Goal: Understand process/instructions: Learn how to perform a task or action

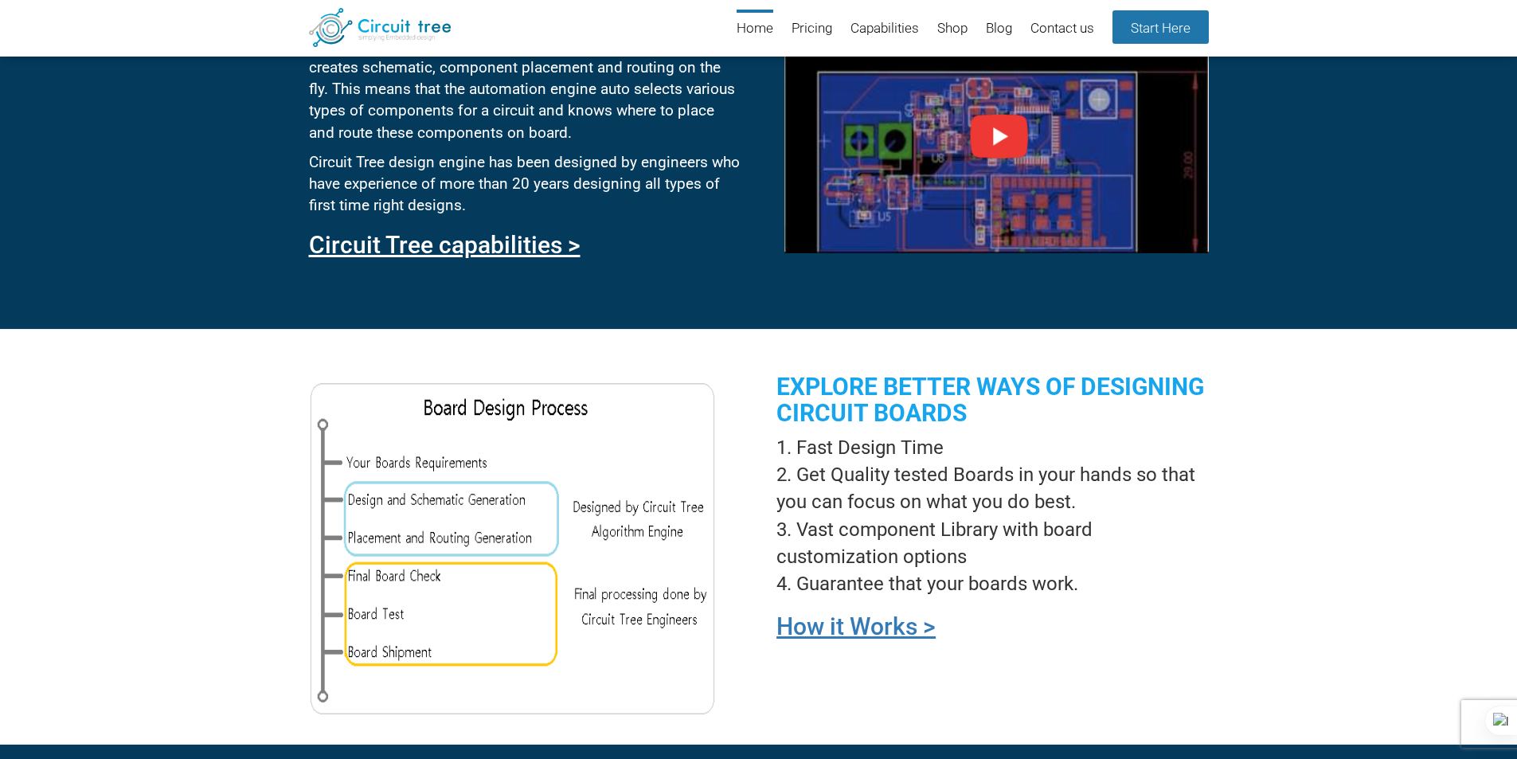
scroll to position [935, 0]
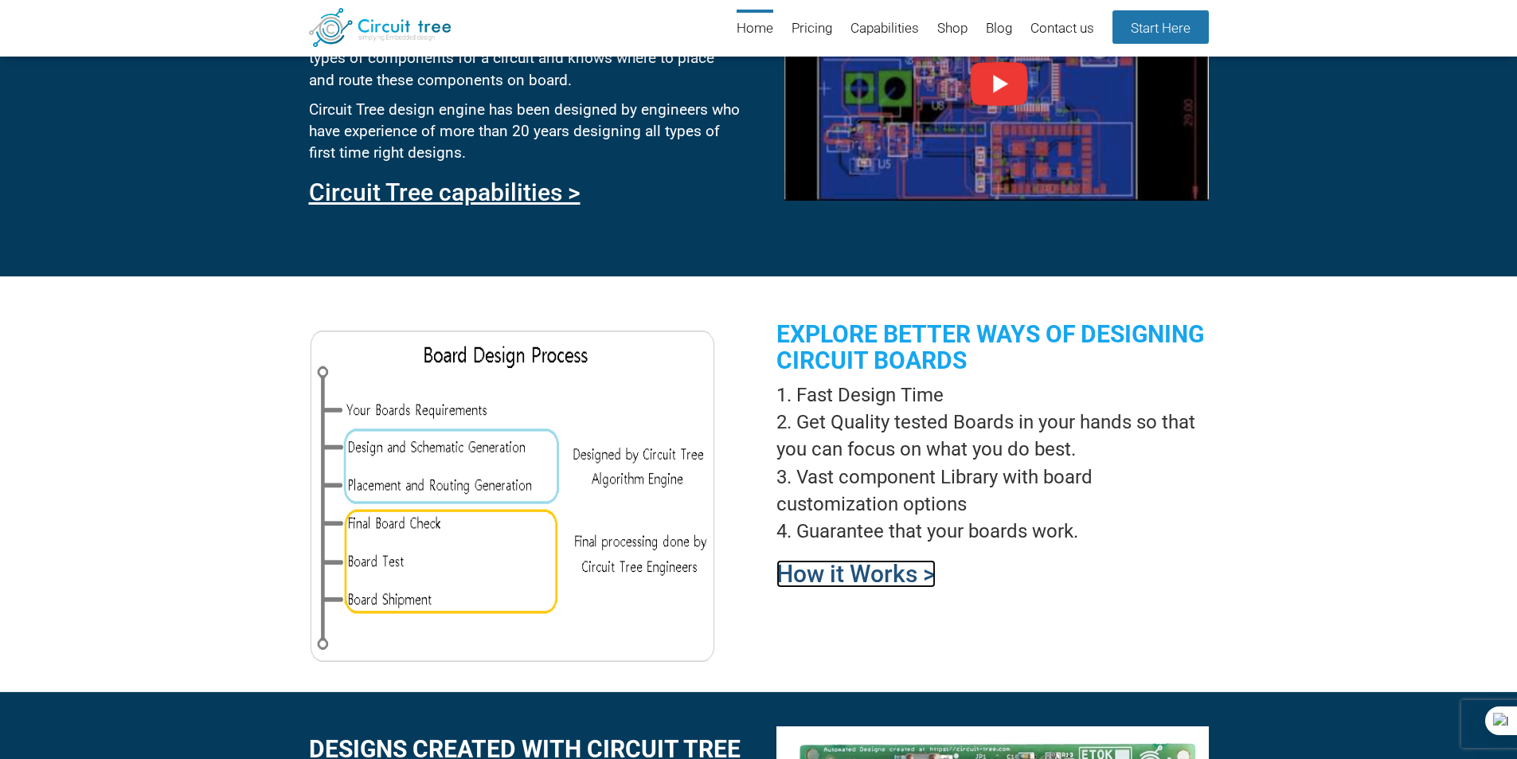
click at [893, 568] on link "How it Works >" at bounding box center [855, 574] width 159 height 28
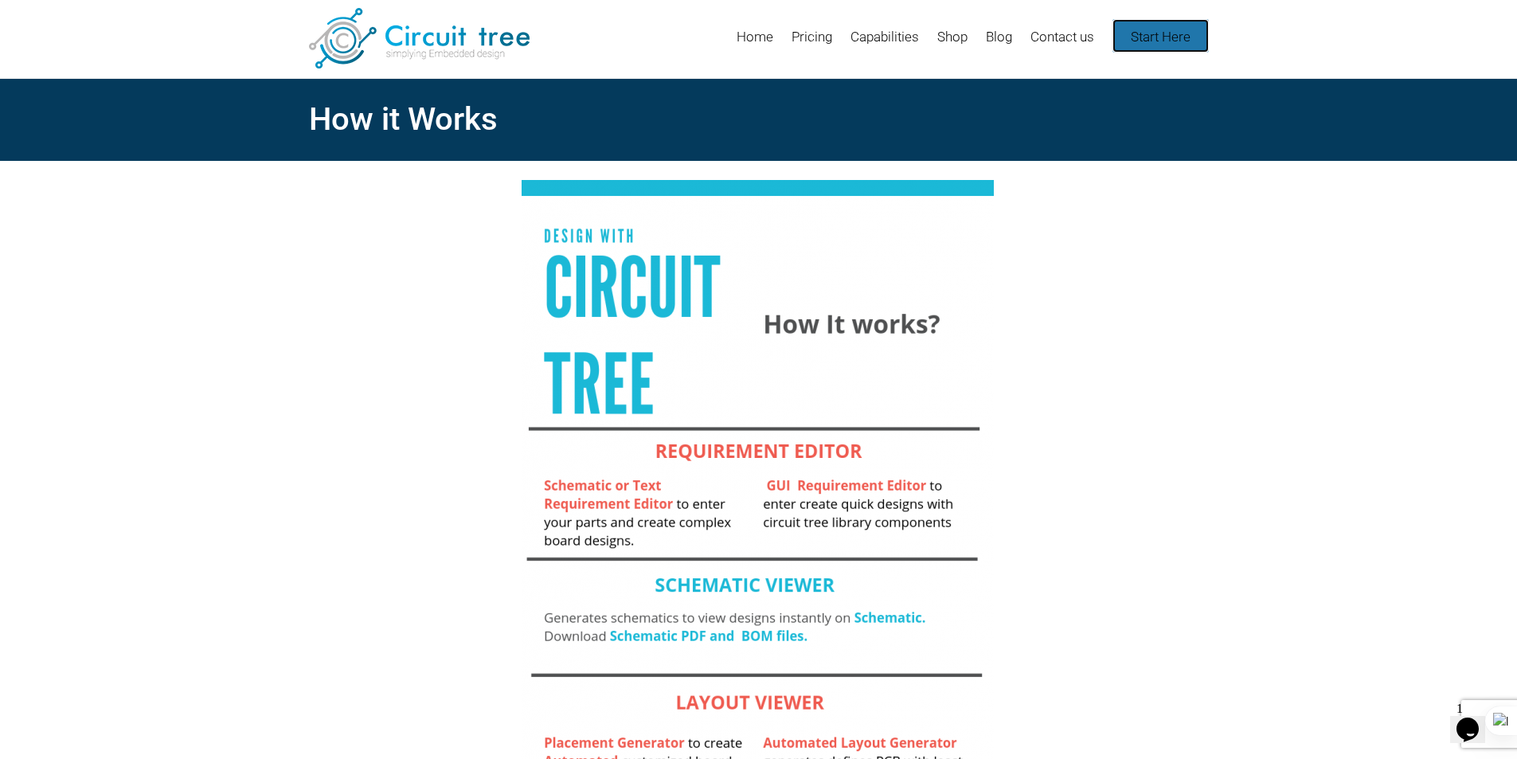
click at [1180, 38] on link "Start Here" at bounding box center [1160, 35] width 96 height 33
